Goal: Information Seeking & Learning: Check status

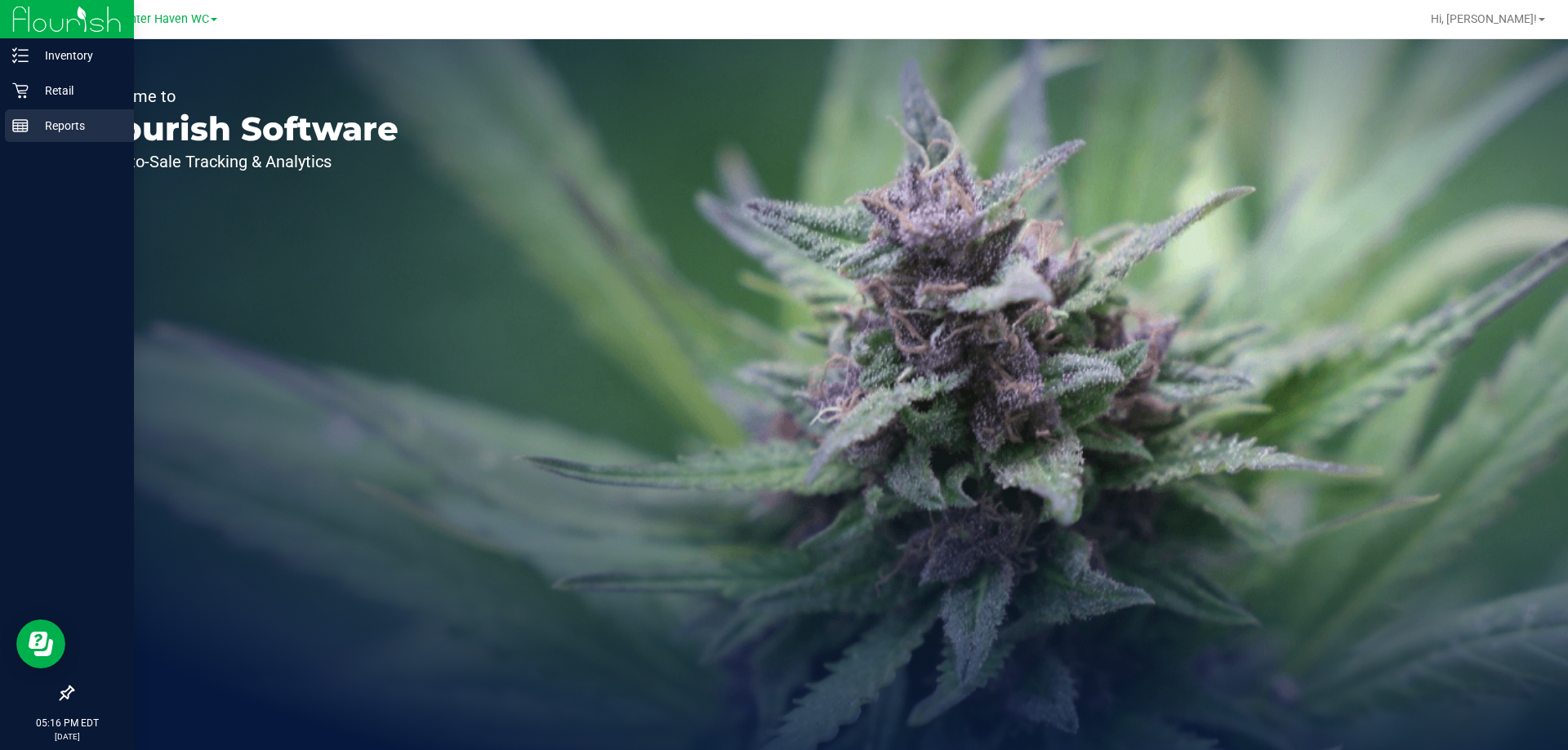
click at [63, 127] on p "Reports" at bounding box center [77, 126] width 98 height 19
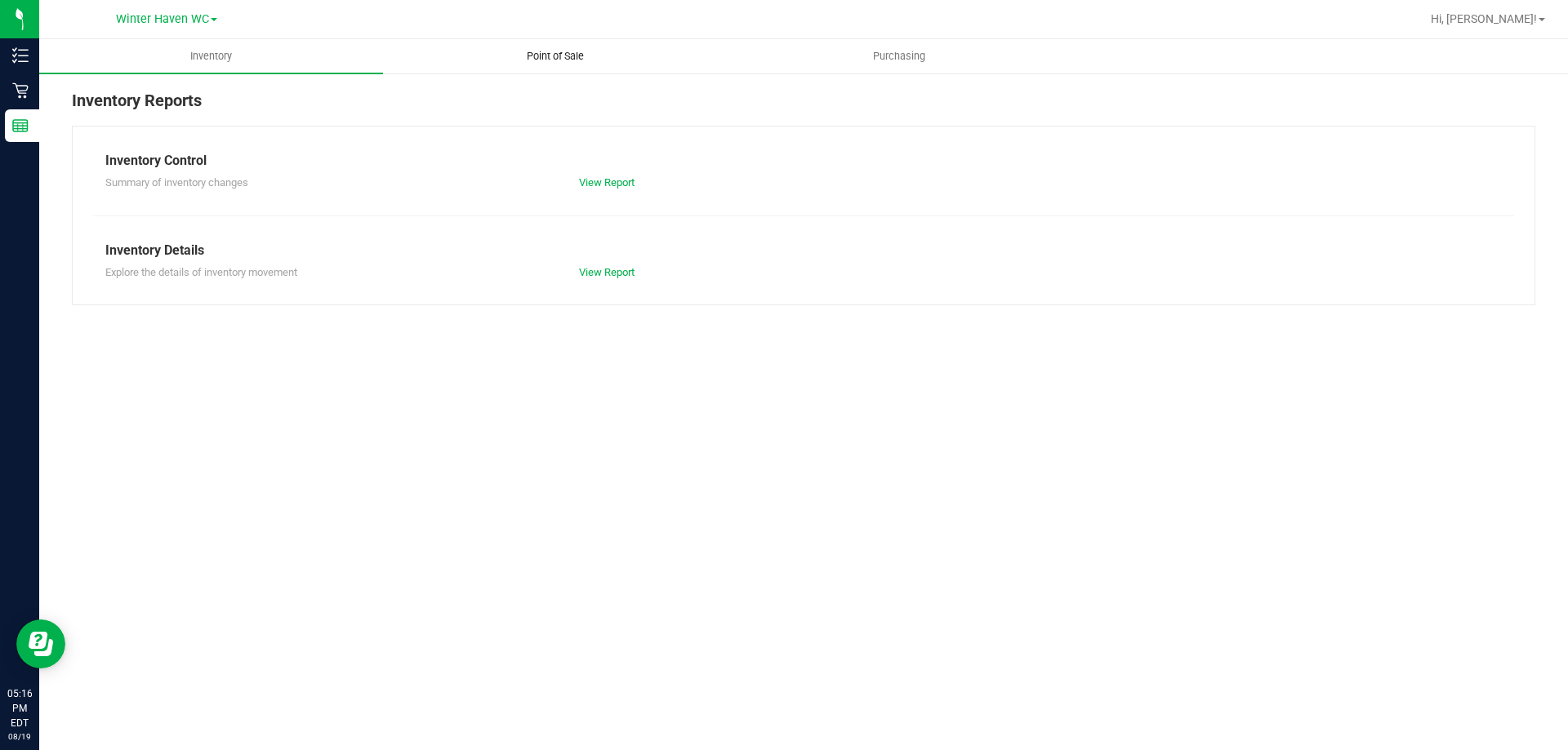
click at [574, 57] on span "Point of Sale" at bounding box center [555, 56] width 101 height 15
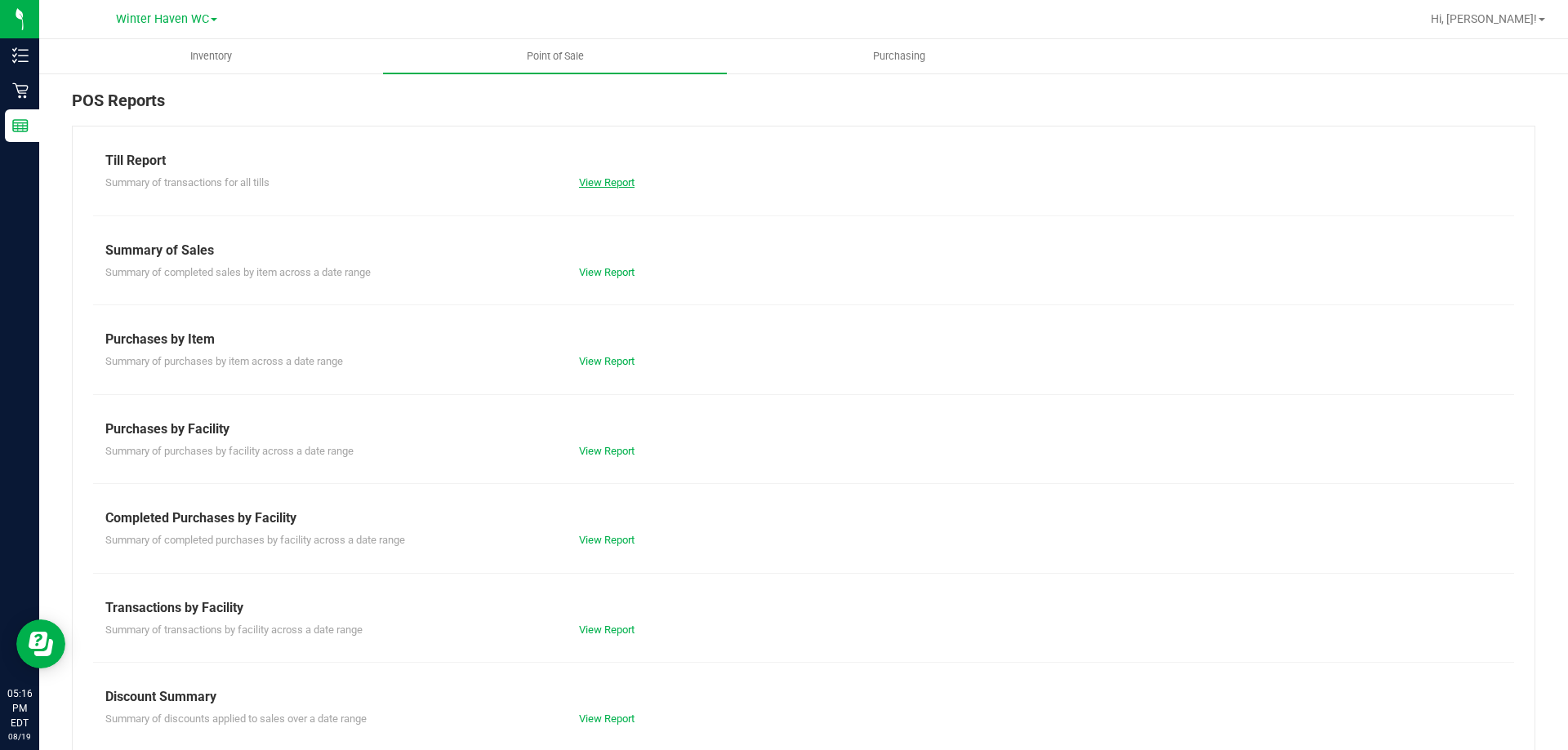
click at [605, 186] on link "View Report" at bounding box center [607, 182] width 55 height 12
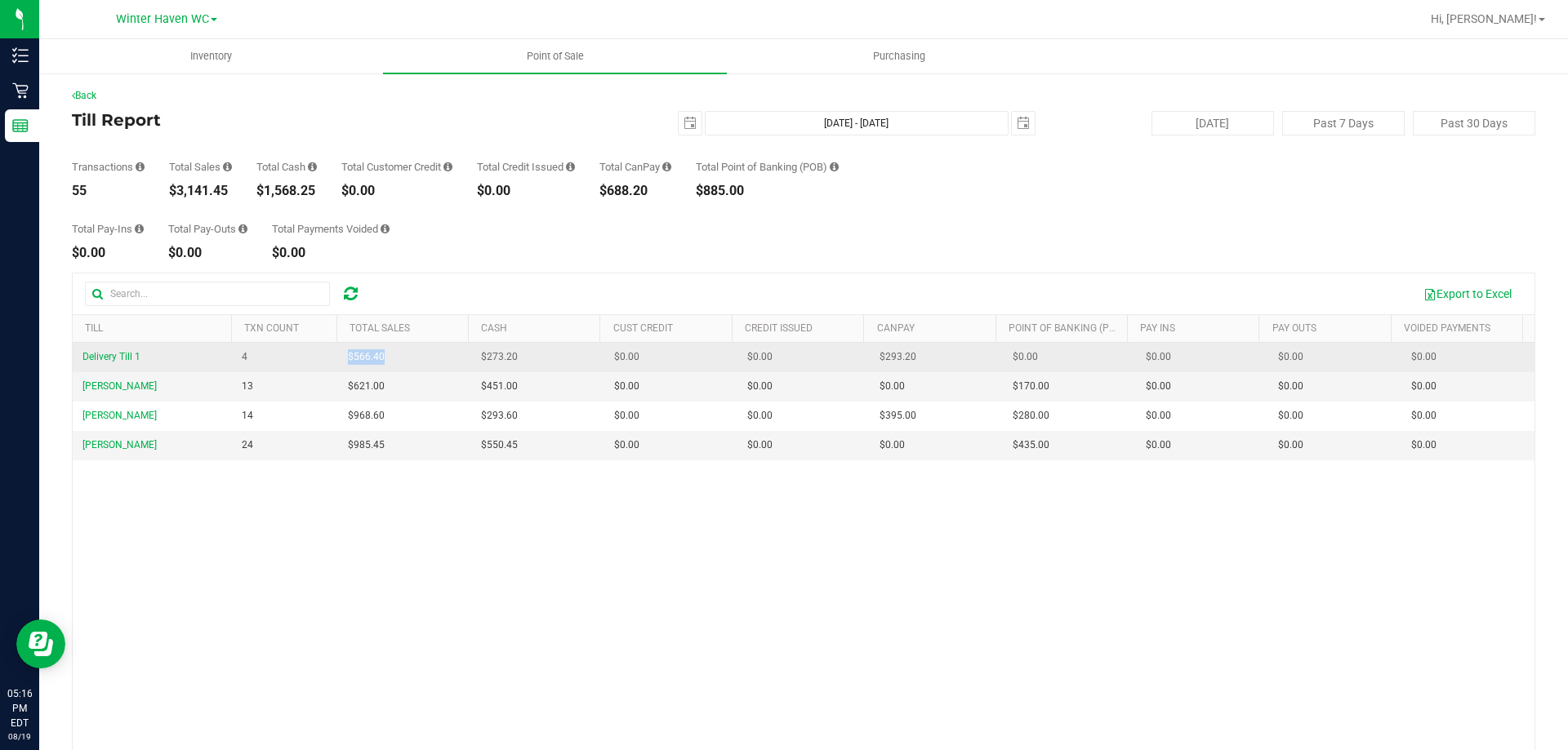
drag, startPoint x: 392, startPoint y: 355, endPoint x: 343, endPoint y: 355, distance: 49.0
click at [343, 355] on td "$566.40" at bounding box center [404, 357] width 133 height 29
copy span "$566.40"
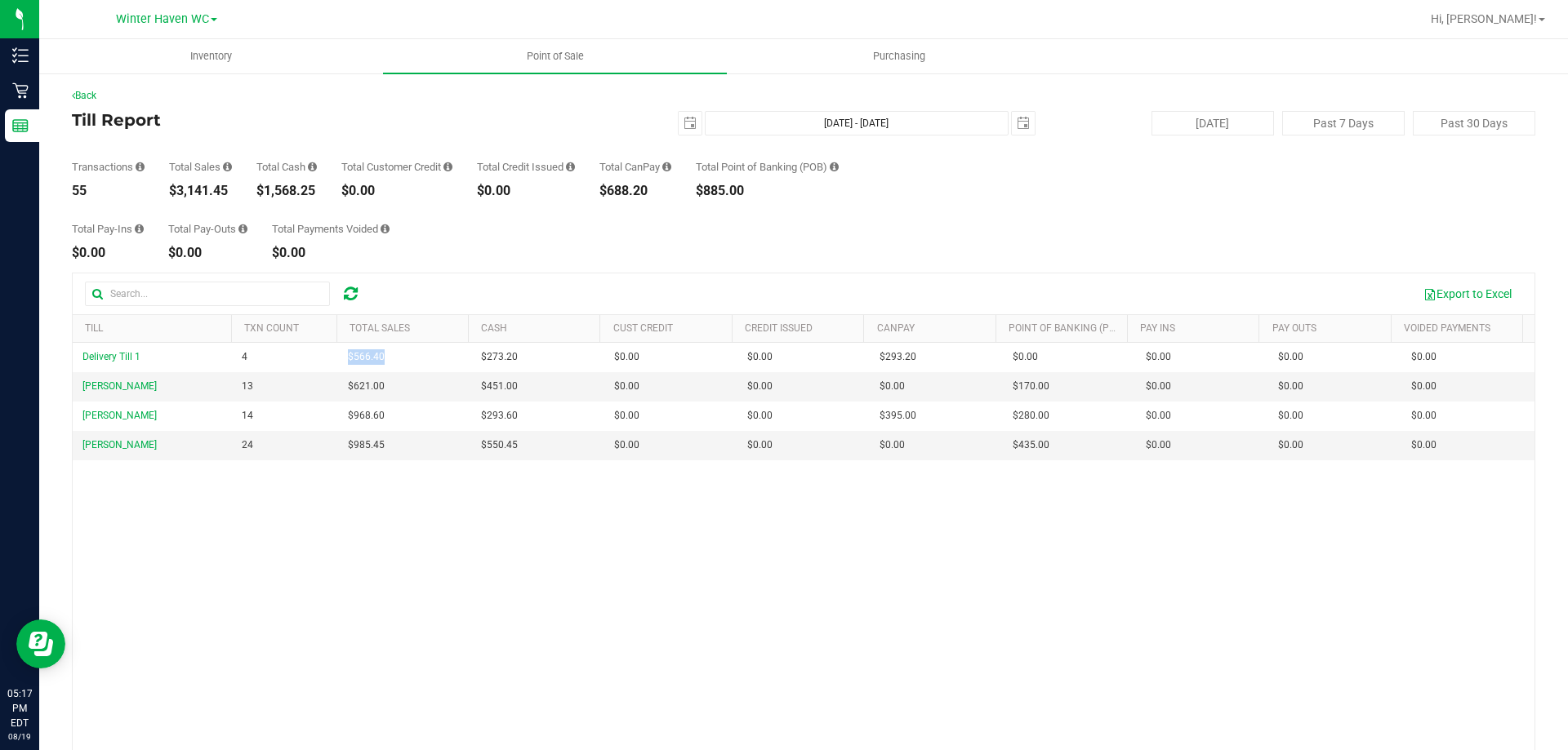
drag, startPoint x: 230, startPoint y: 190, endPoint x: 172, endPoint y: 197, distance: 58.4
click at [172, 197] on div "$3,141.45" at bounding box center [200, 191] width 63 height 13
copy div "$3,141.45"
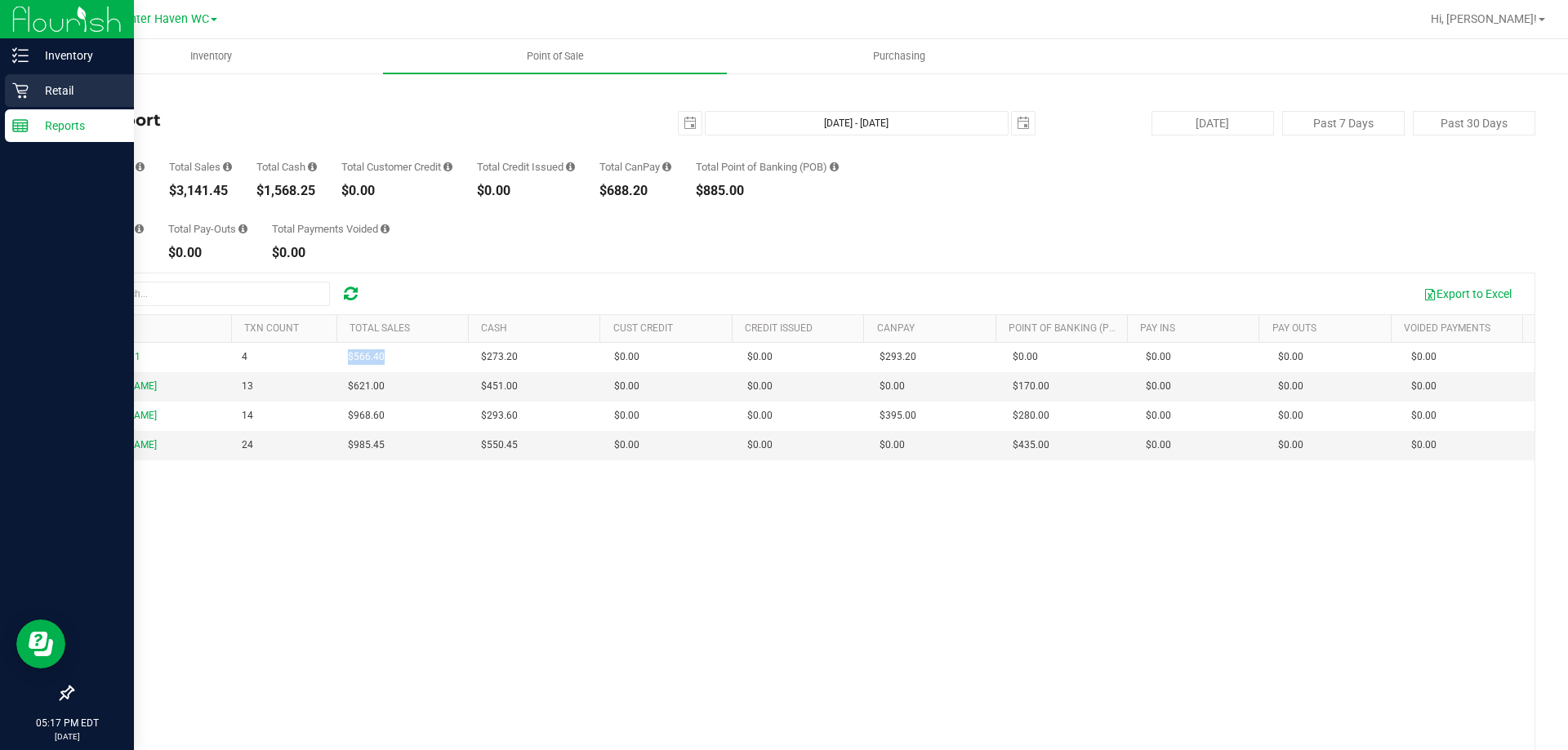
click at [51, 87] on p "Retail" at bounding box center [77, 91] width 98 height 19
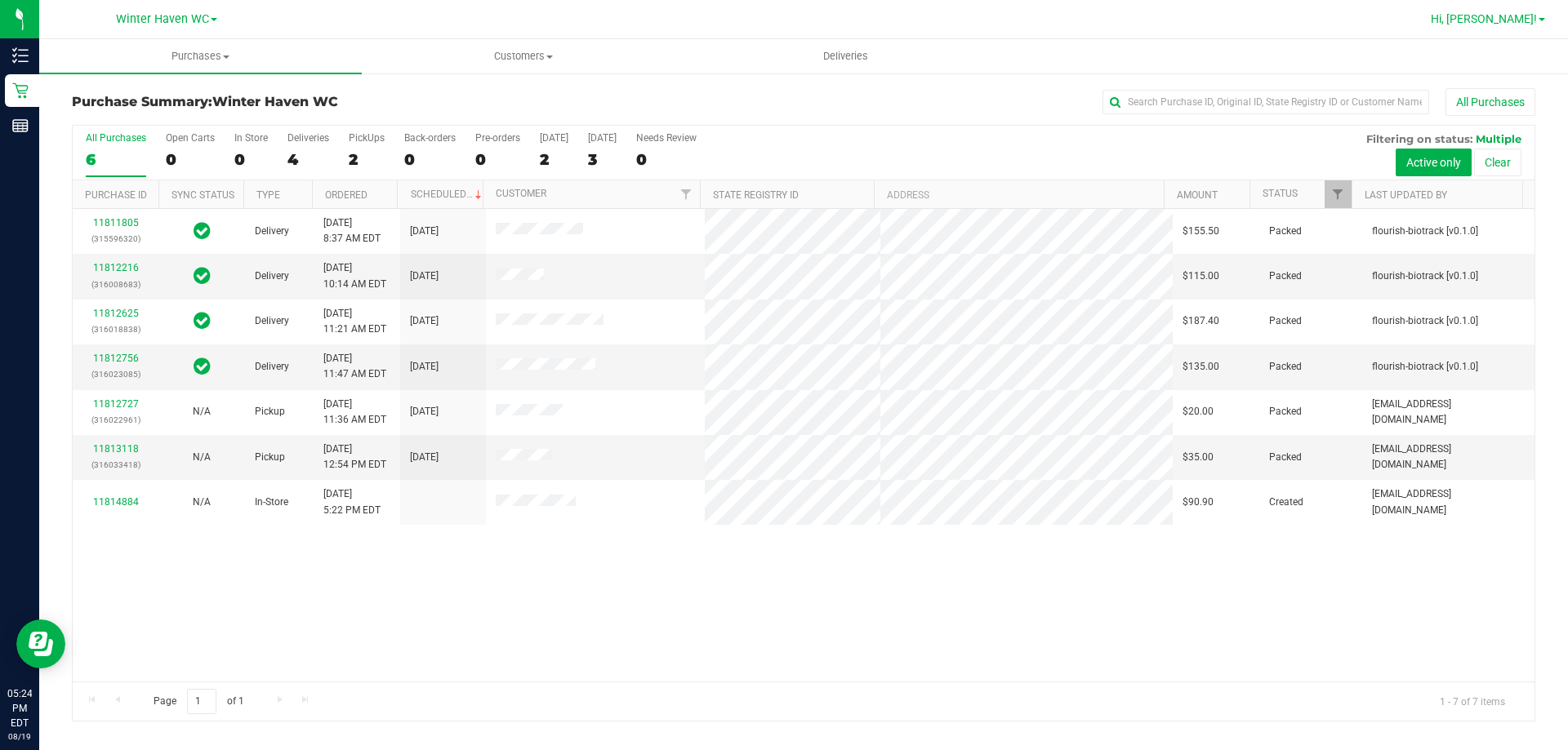
click at [1534, 18] on span "Hi, [PERSON_NAME]!" at bounding box center [1483, 18] width 107 height 13
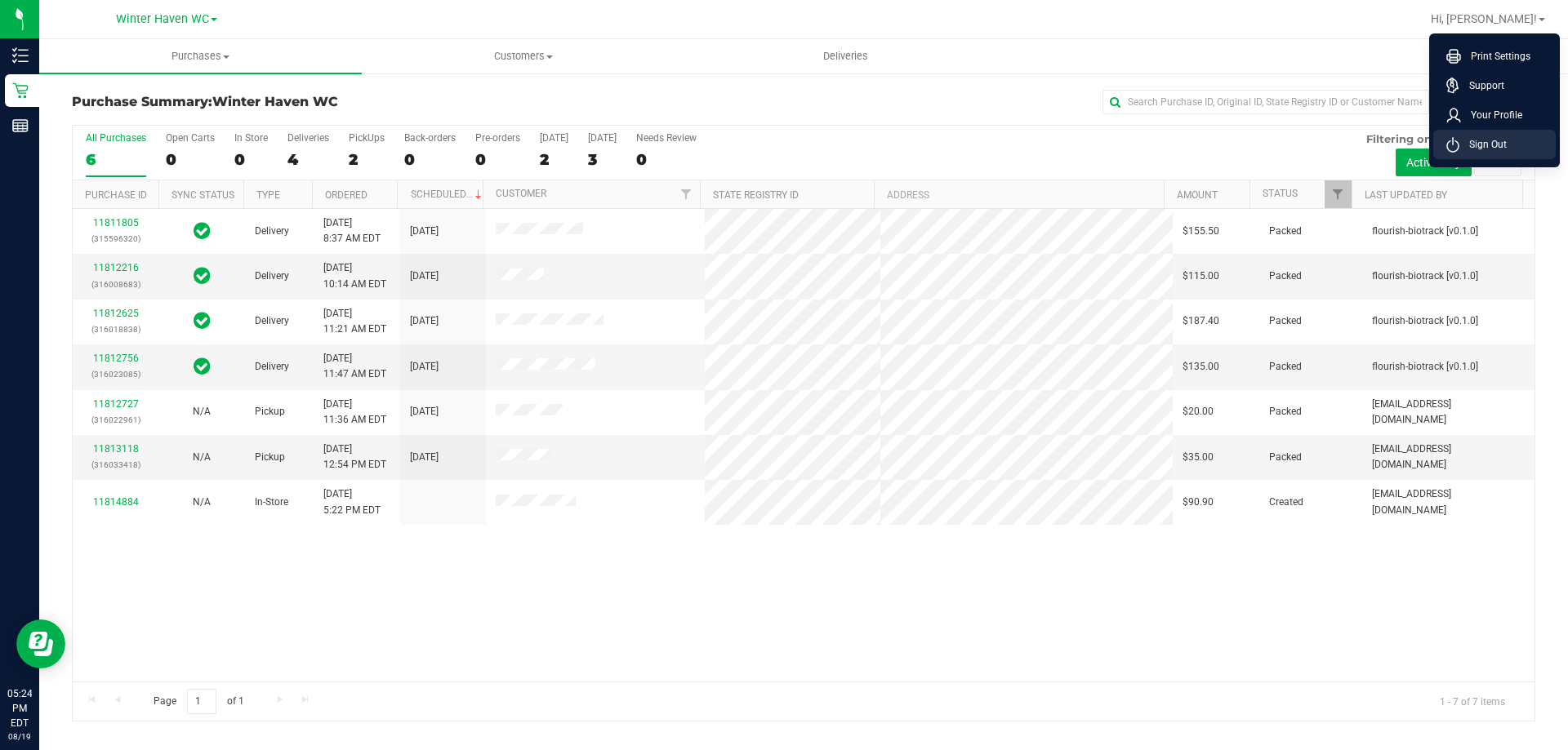
click at [1488, 144] on span "Sign Out" at bounding box center [1483, 144] width 48 height 17
